Goal: Information Seeking & Learning: Learn about a topic

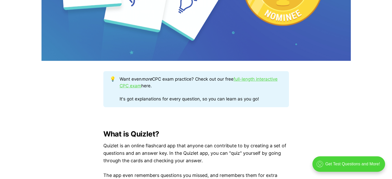
scroll to position [284, 0]
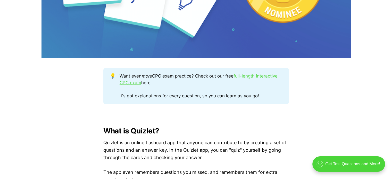
click at [107, 99] on div "💡 Want even more CPC exam practice? Check out our free full-length interactive …" at bounding box center [195, 86] width 185 height 36
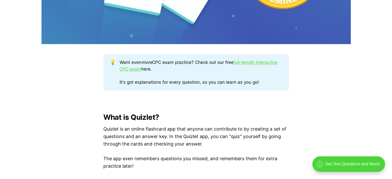
scroll to position [299, 0]
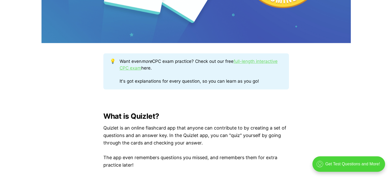
click at [130, 68] on link "full-length interactive CPC exam" at bounding box center [198, 65] width 158 height 12
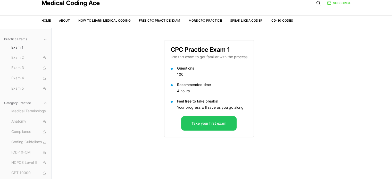
scroll to position [20, 0]
click at [202, 120] on button "Take your first exam" at bounding box center [208, 123] width 55 height 14
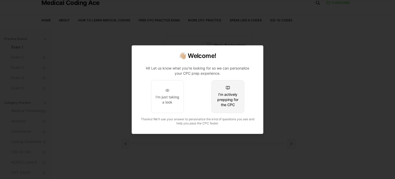
click at [221, 93] on div "I'm actively prepping for the CPC" at bounding box center [228, 99] width 24 height 15
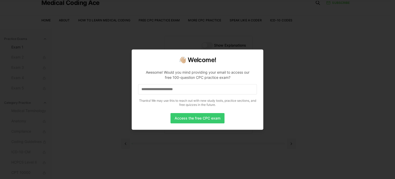
click at [210, 118] on button "Access the free CPC exam" at bounding box center [198, 118] width 54 height 10
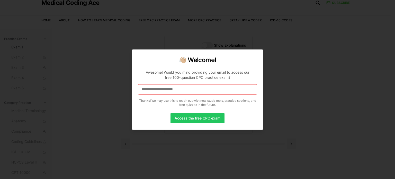
click at [198, 93] on input at bounding box center [197, 89] width 119 height 10
click at [196, 118] on button "Access the free CPC exam" at bounding box center [198, 118] width 54 height 10
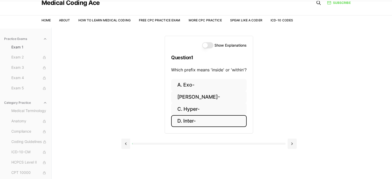
click at [179, 121] on button "D. Inter-" at bounding box center [208, 121] width 75 height 12
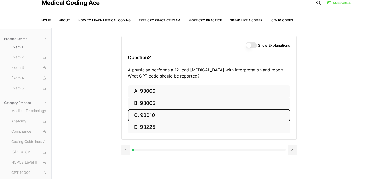
click at [179, 110] on button "C. 93010" at bounding box center [209, 115] width 162 height 12
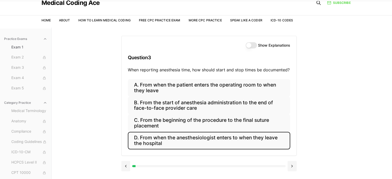
click at [176, 137] on button "D. From when the anesthesiologist enters to when they leave the hospital" at bounding box center [209, 141] width 162 height 18
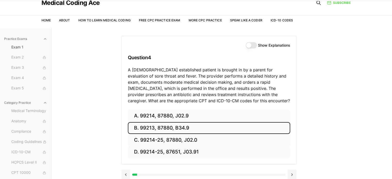
click at [188, 131] on button "B. 99213, 87880, B34.9" at bounding box center [209, 128] width 162 height 12
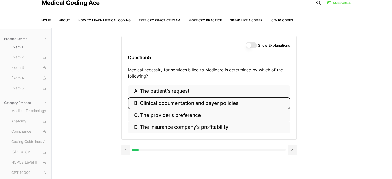
click at [186, 100] on button "B. Clinical documentation and payer policies" at bounding box center [209, 103] width 162 height 12
